Goal: Task Accomplishment & Management: Manage account settings

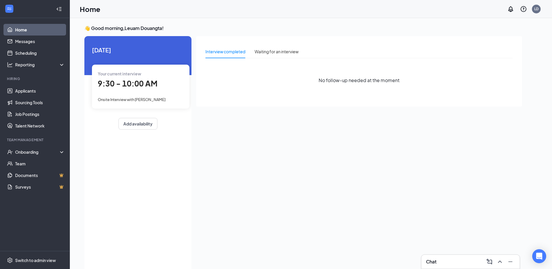
click at [120, 88] on span "9:30 - 10:00 AM" at bounding box center [128, 84] width 60 height 10
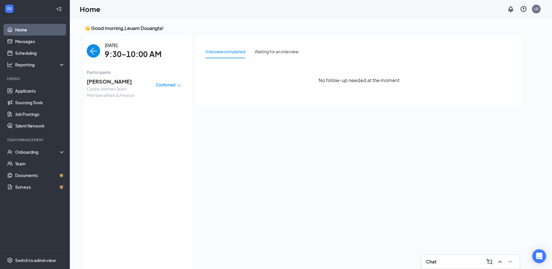
scroll to position [2, 0]
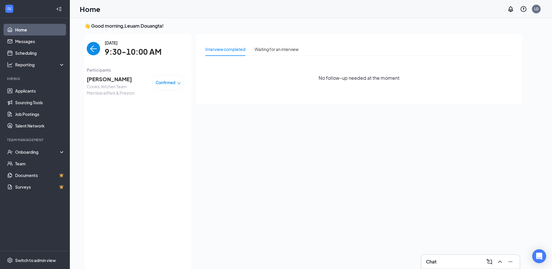
click at [96, 49] on img "back-button" at bounding box center [93, 48] width 13 height 13
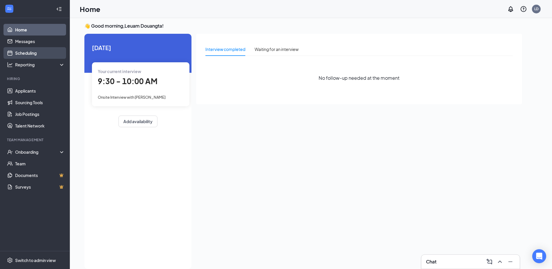
click at [26, 49] on link "Scheduling" at bounding box center [40, 53] width 50 height 12
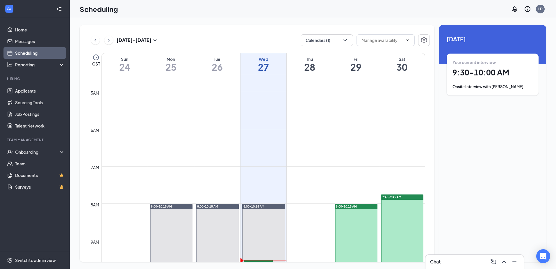
scroll to position [286, 0]
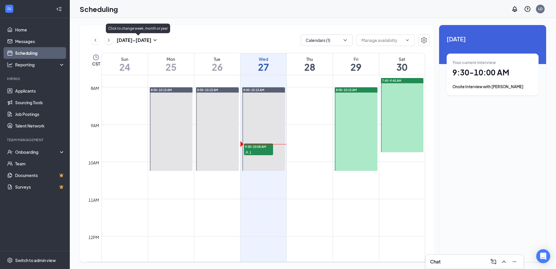
click at [155, 40] on icon "SmallChevronDown" at bounding box center [155, 40] width 7 height 7
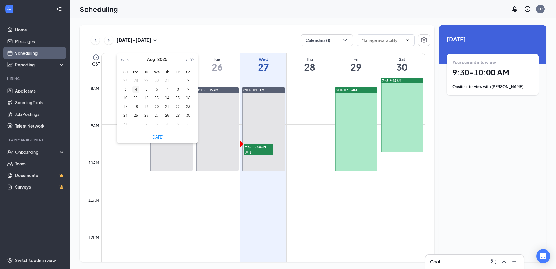
click at [137, 88] on div "4" at bounding box center [135, 89] width 7 height 7
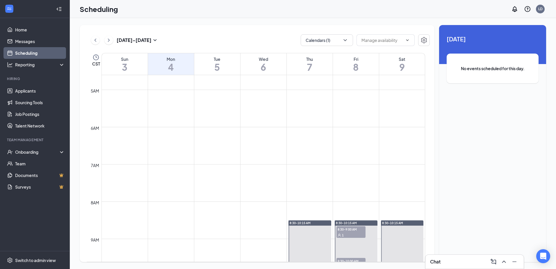
scroll to position [96, 0]
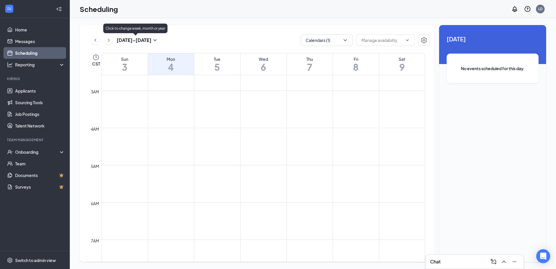
click at [152, 40] on icon "SmallChevronDown" at bounding box center [155, 40] width 7 height 7
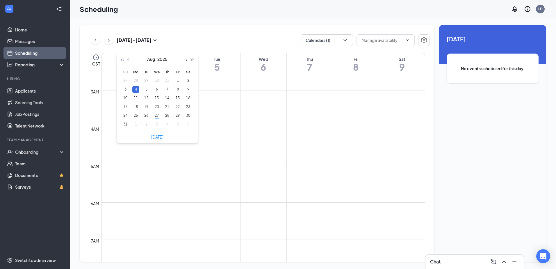
click at [186, 59] on span "button" at bounding box center [185, 59] width 3 height 3
type input "2025-09-01"
click at [135, 81] on div "1" at bounding box center [135, 80] width 7 height 7
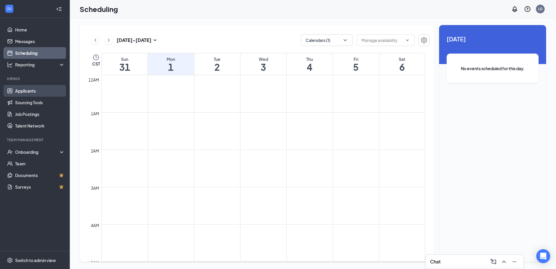
click at [25, 90] on link "Applicants" at bounding box center [40, 91] width 50 height 12
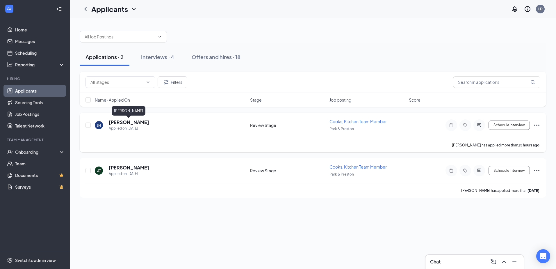
click at [129, 122] on h5 "[PERSON_NAME]" at bounding box center [129, 122] width 40 height 6
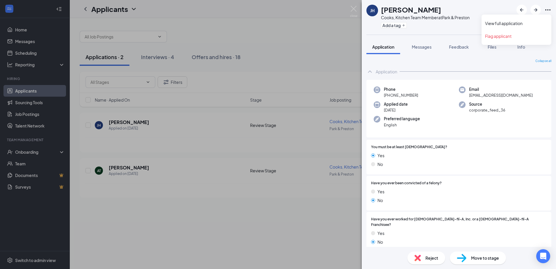
click at [548, 9] on icon "Ellipses" at bounding box center [547, 9] width 7 height 7
click at [515, 23] on link "View full application" at bounding box center [516, 23] width 63 height 6
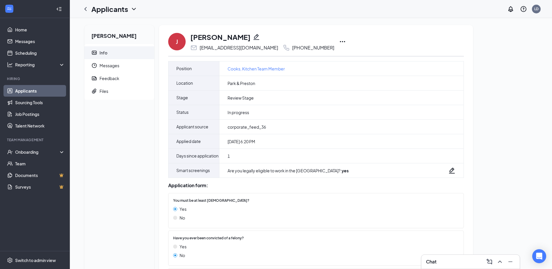
click at [339, 41] on icon "Ellipses" at bounding box center [342, 41] width 7 height 7
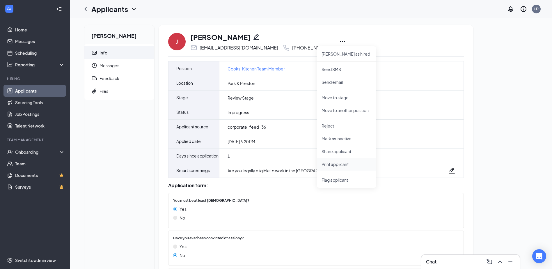
click at [337, 165] on p "Print applicant" at bounding box center [346, 164] width 50 height 6
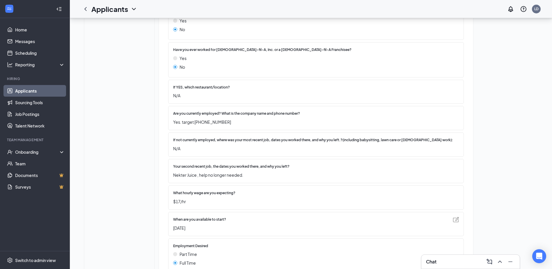
scroll to position [80, 0]
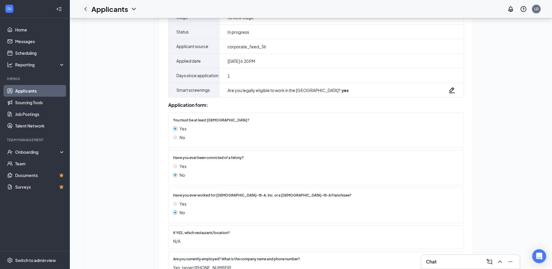
click at [85, 7] on icon "ChevronLeft" at bounding box center [85, 9] width 7 height 7
